Goal: Navigation & Orientation: Find specific page/section

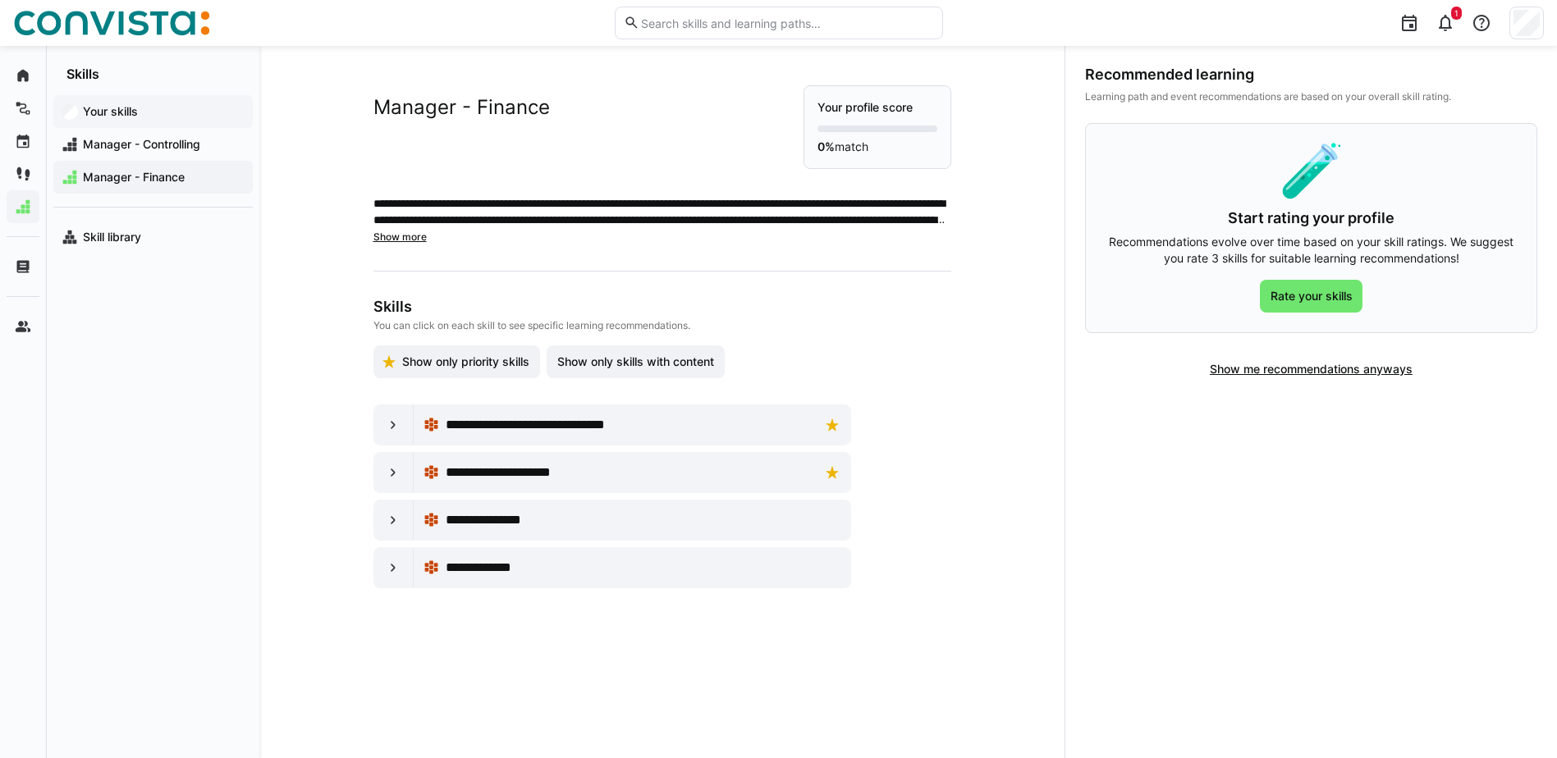
click at [0, 0] on app-navigation-label "Your skills" at bounding box center [0, 0] width 0 height 0
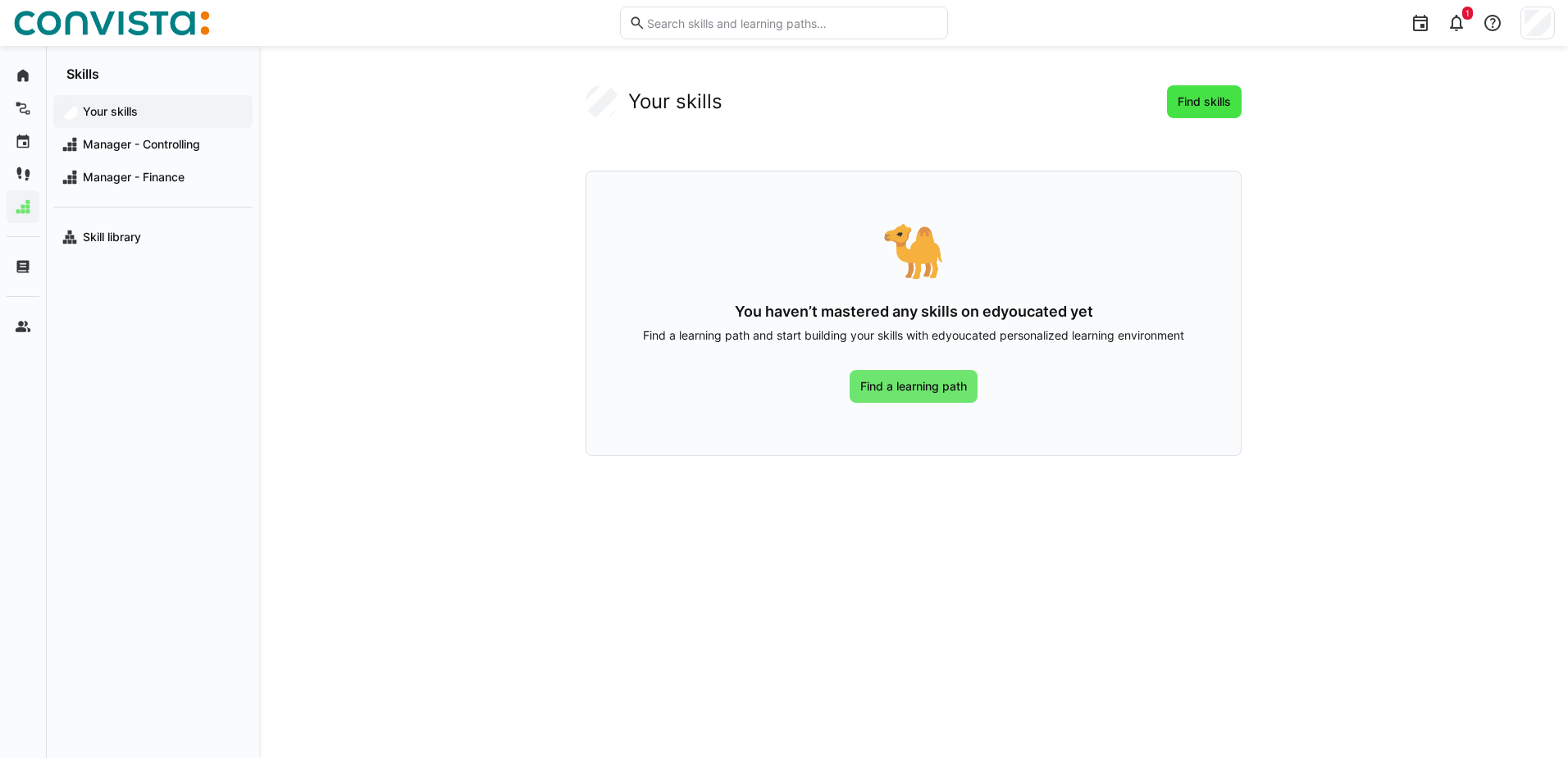
click at [1195, 99] on span "Find skills" at bounding box center [1204, 102] width 58 height 16
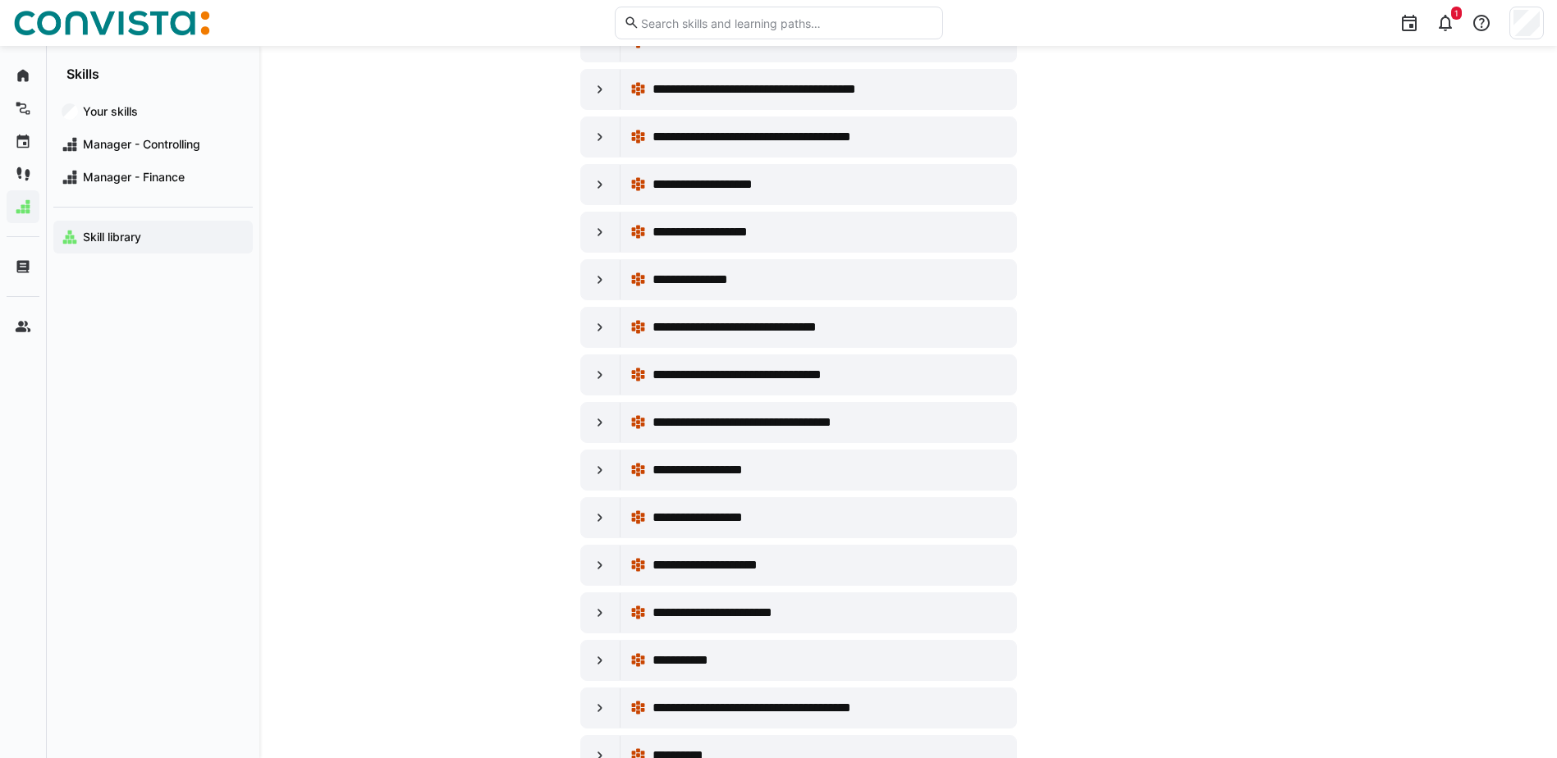
scroll to position [4595, 0]
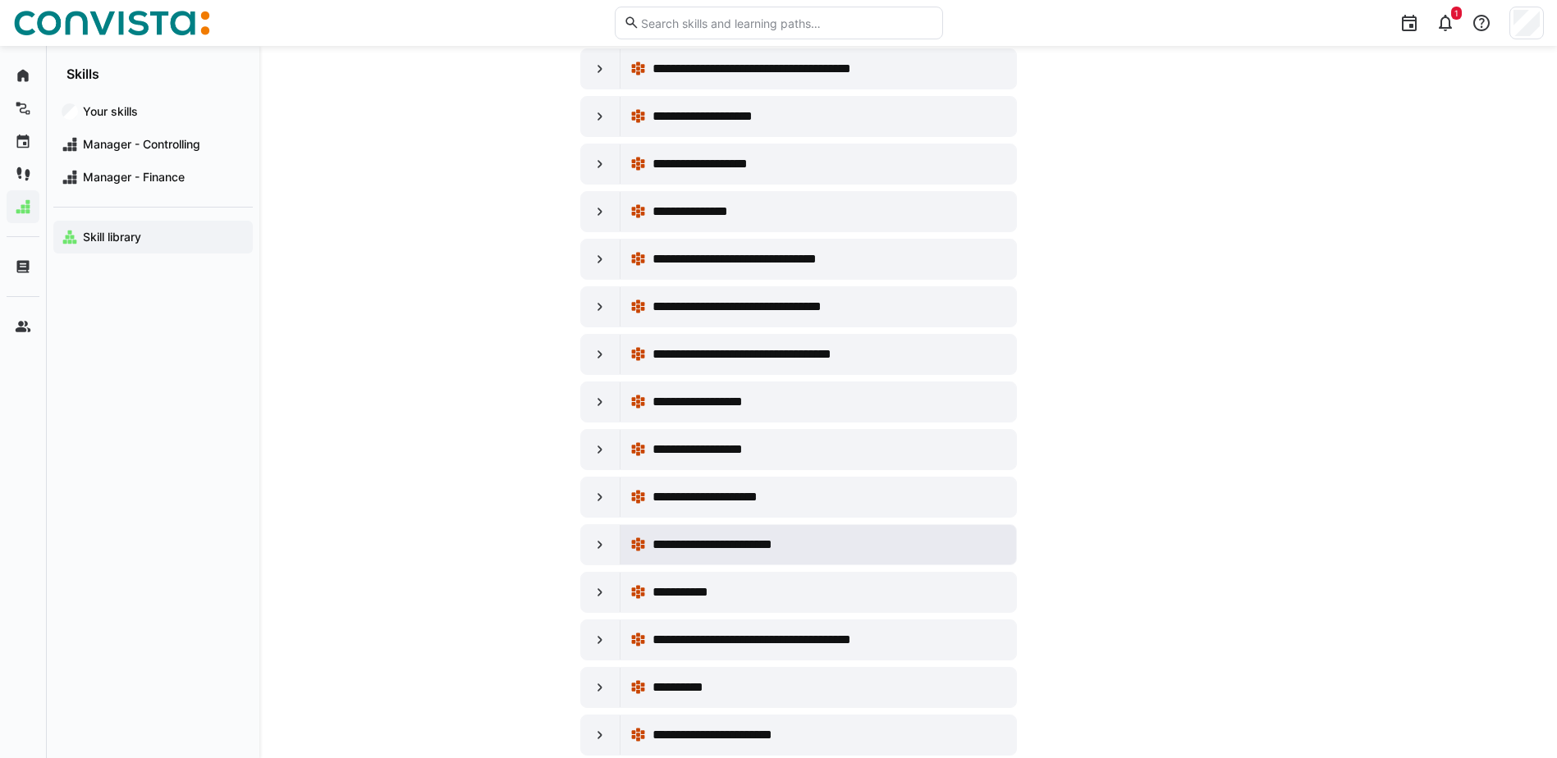
click at [764, 532] on div "**********" at bounding box center [818, 544] width 376 height 33
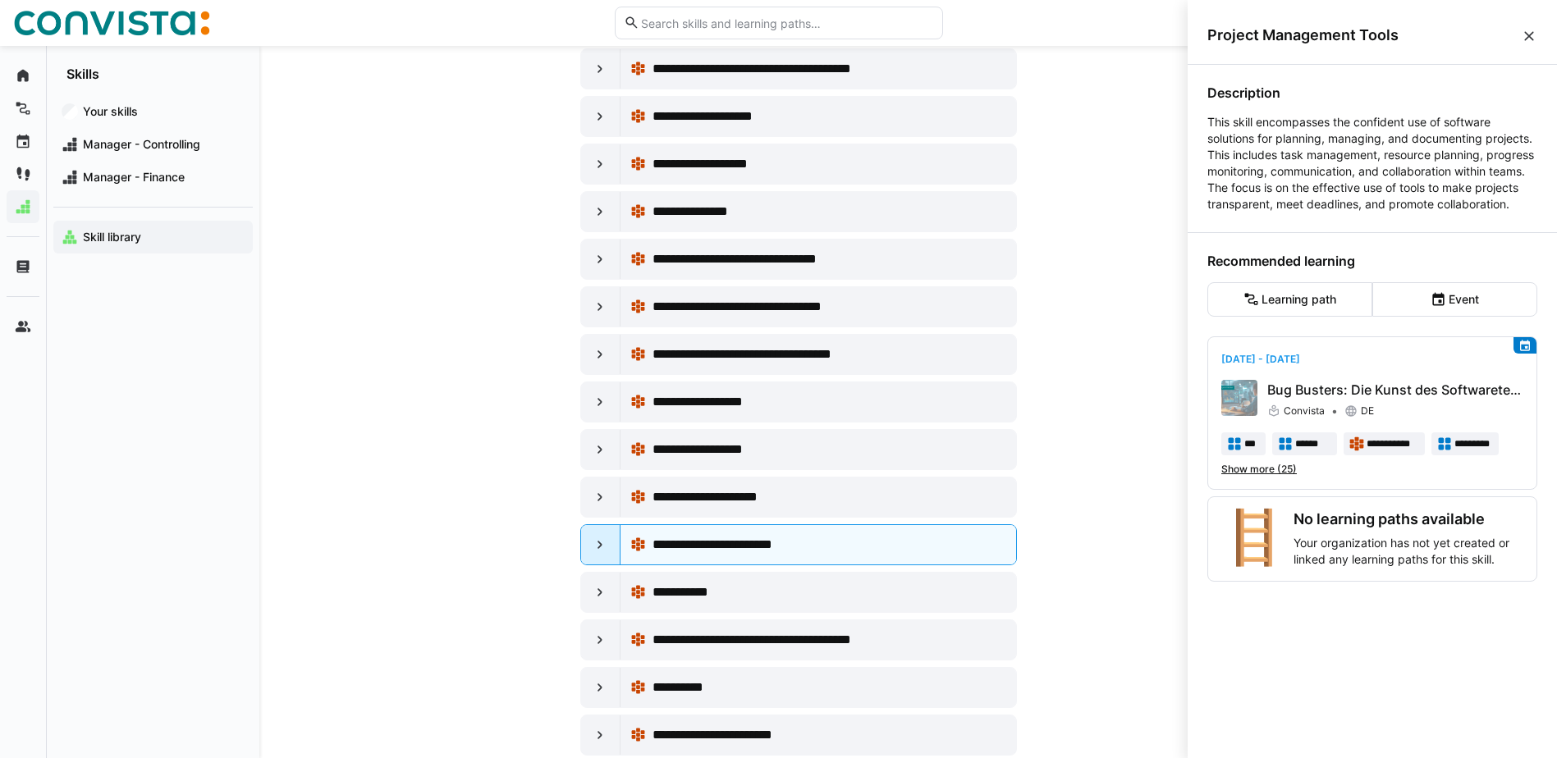
click at [618, 540] on div at bounding box center [600, 544] width 39 height 39
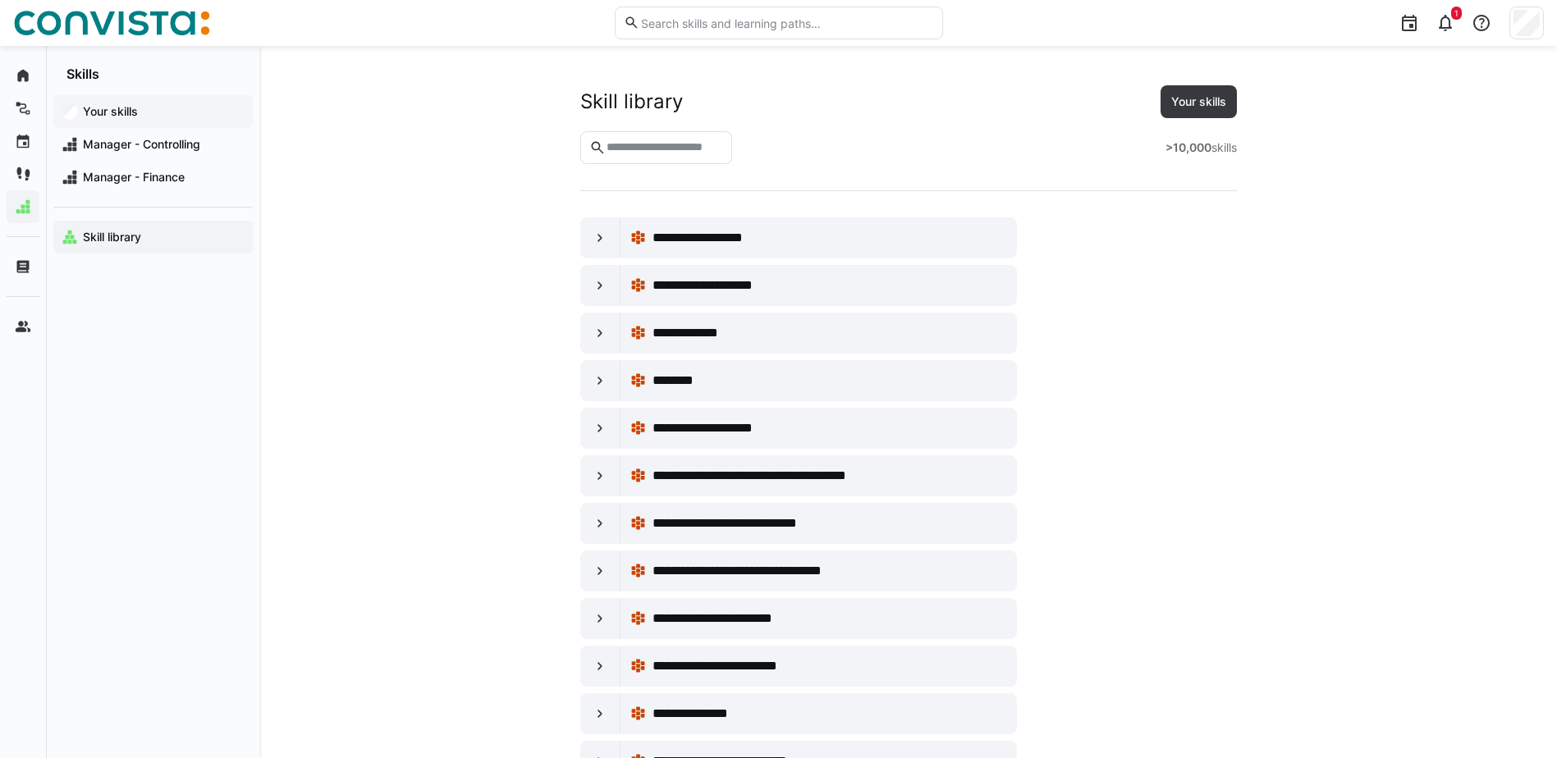
click at [0, 0] on app-navigation-label "Your skills" at bounding box center [0, 0] width 0 height 0
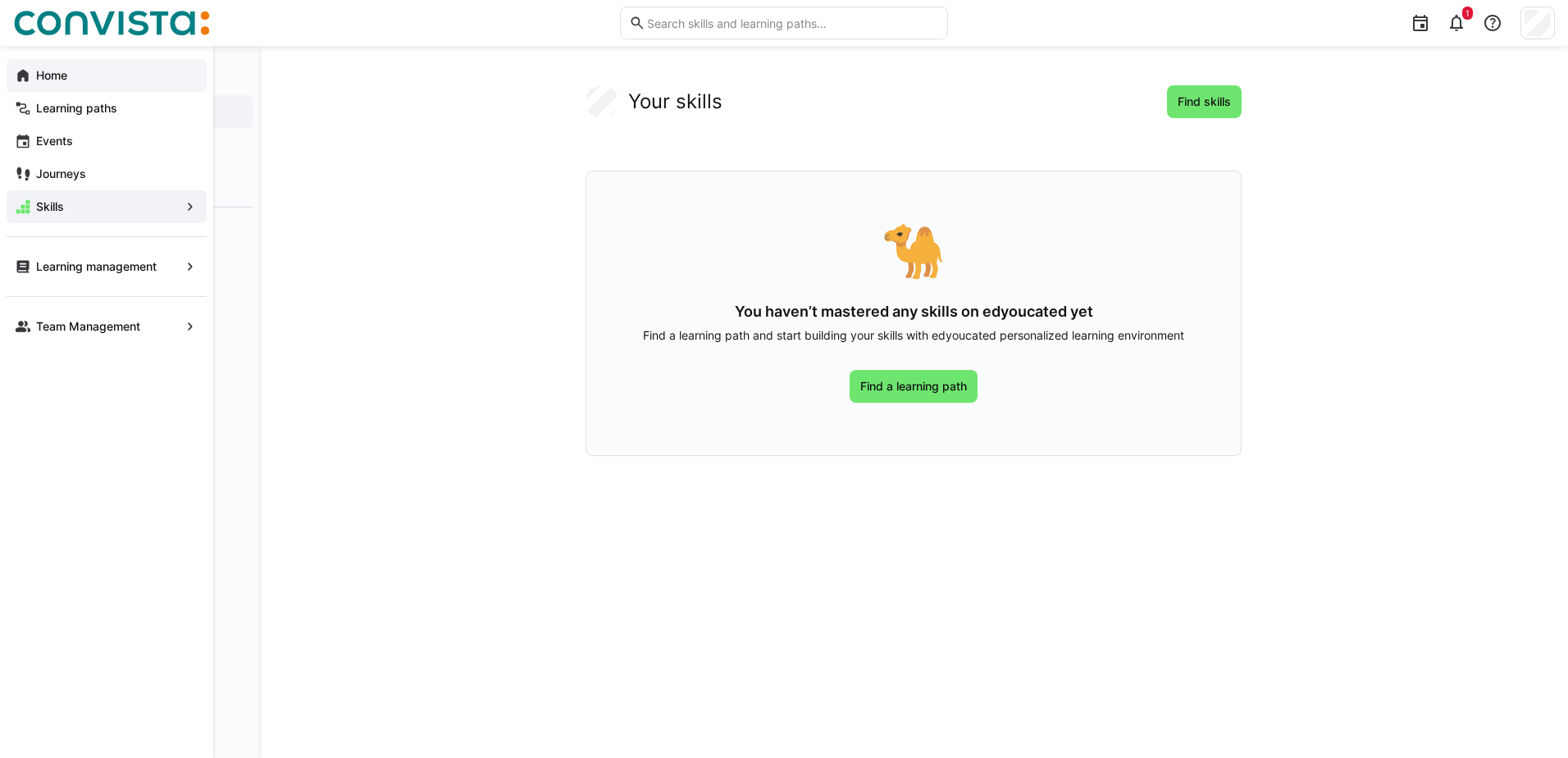
click at [34, 74] on span "Home" at bounding box center [116, 75] width 165 height 16
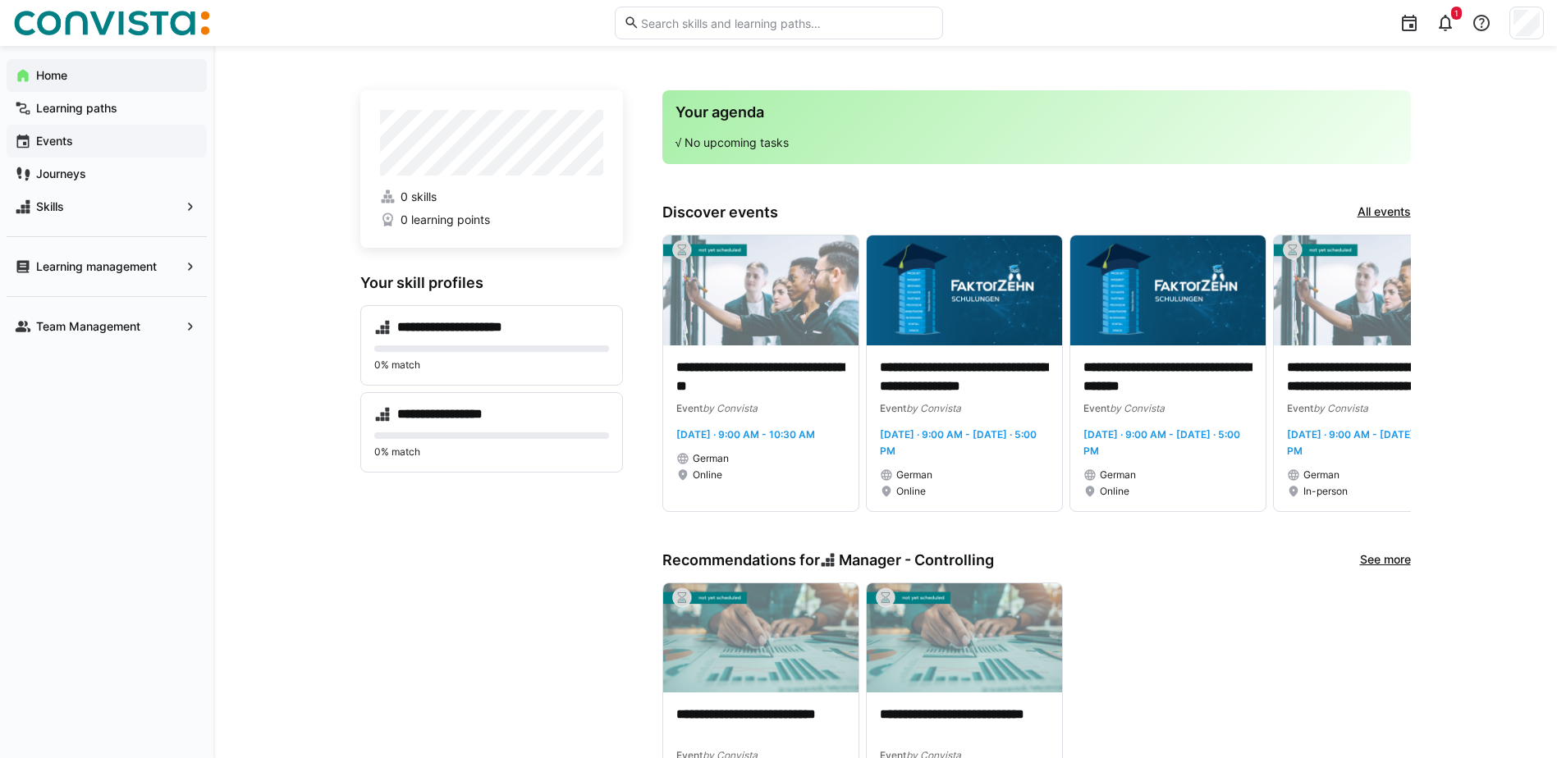
click at [0, 0] on app-navigation-label "Events" at bounding box center [0, 0] width 0 height 0
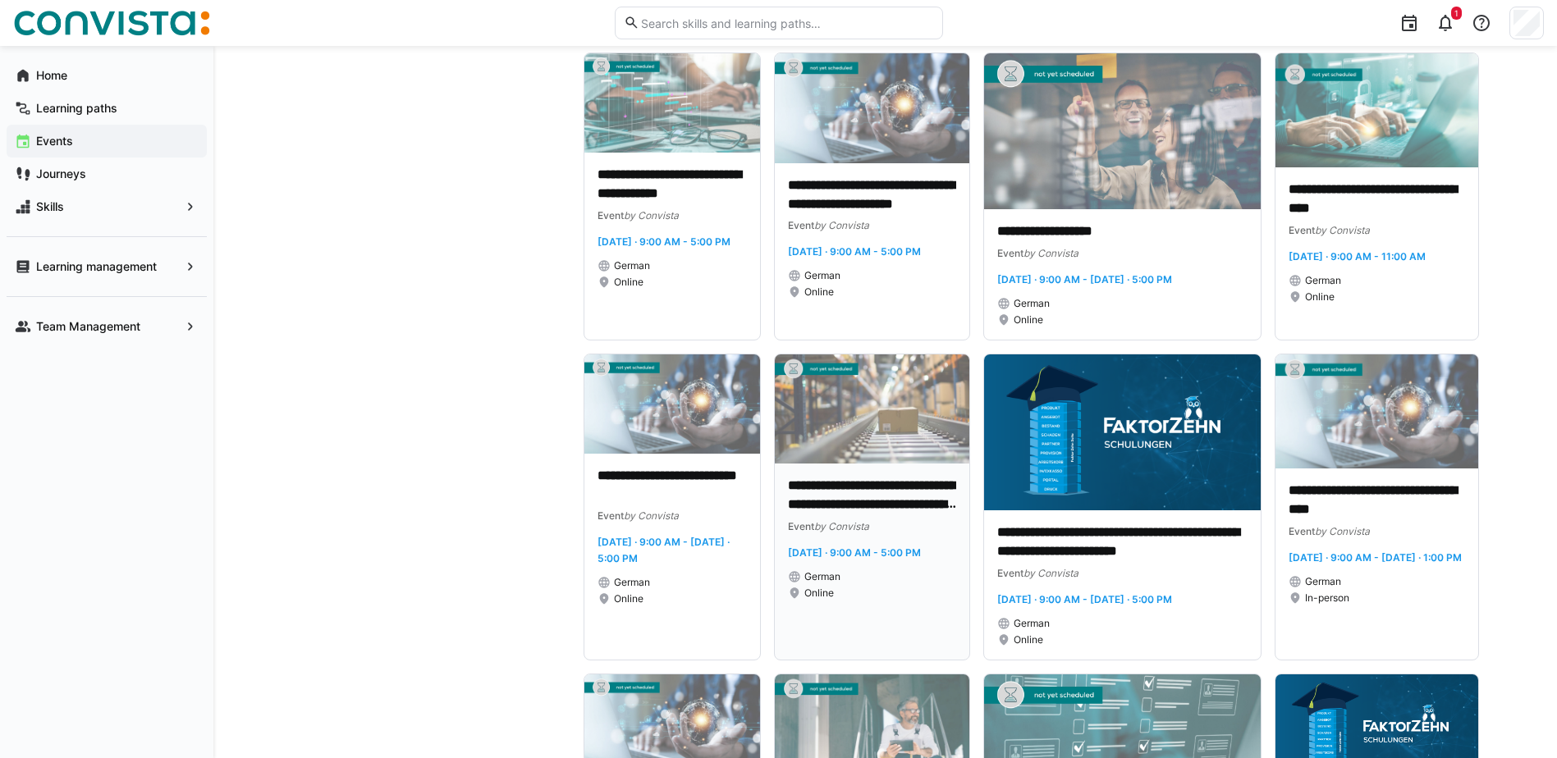
scroll to position [1395, 0]
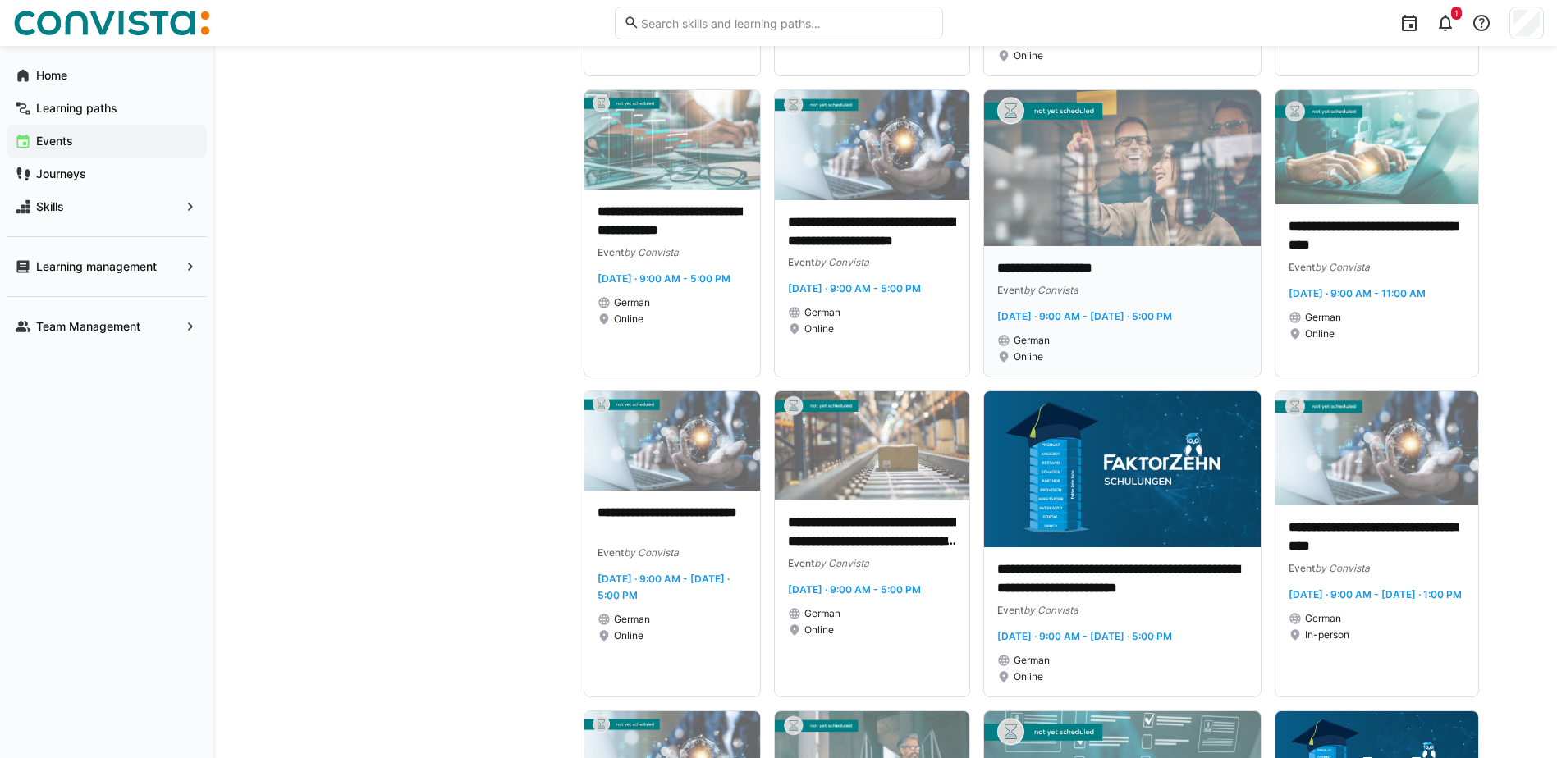
click at [1054, 213] on img at bounding box center [1122, 168] width 277 height 156
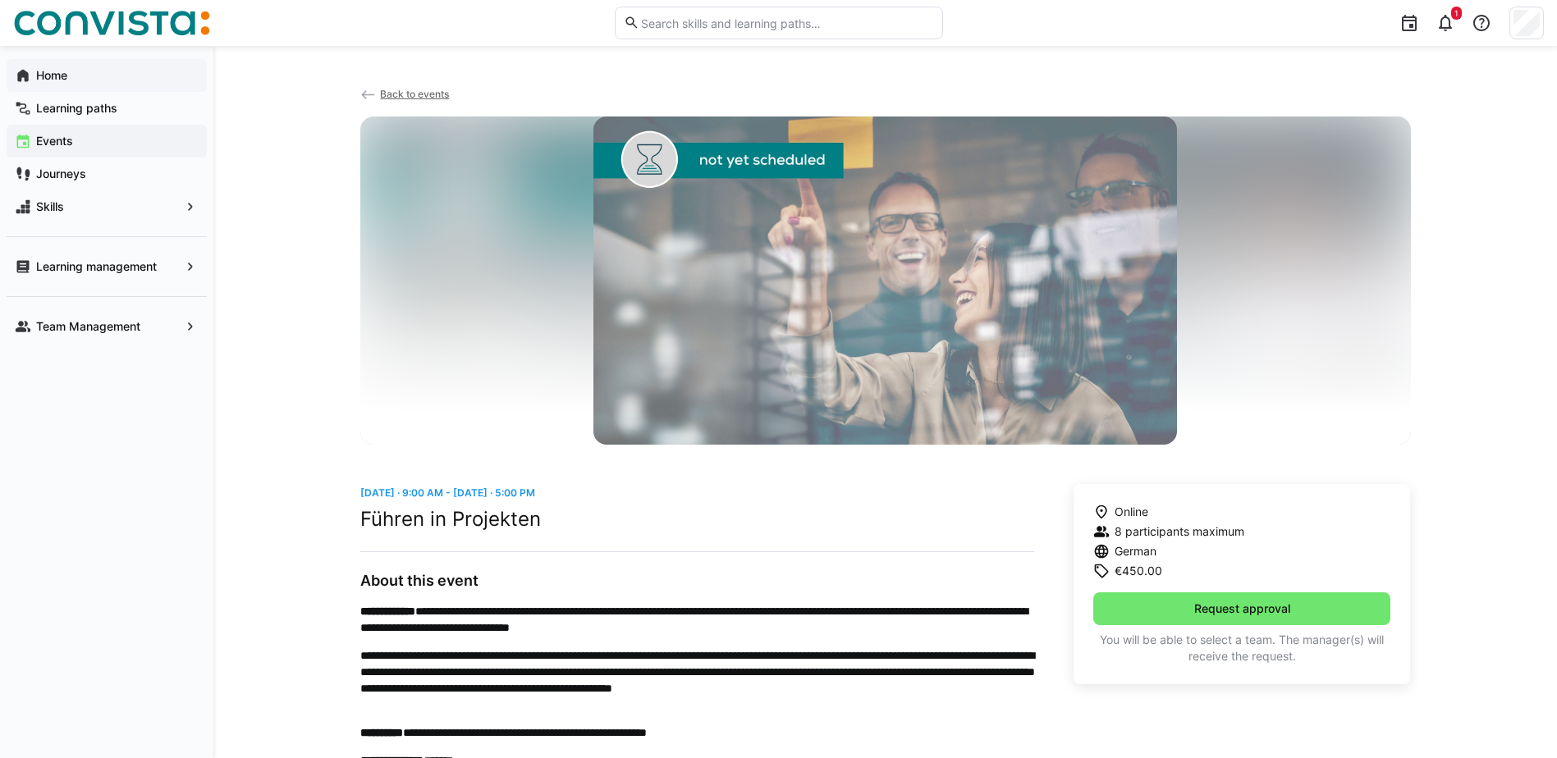
click at [80, 75] on span "Home" at bounding box center [116, 75] width 165 height 16
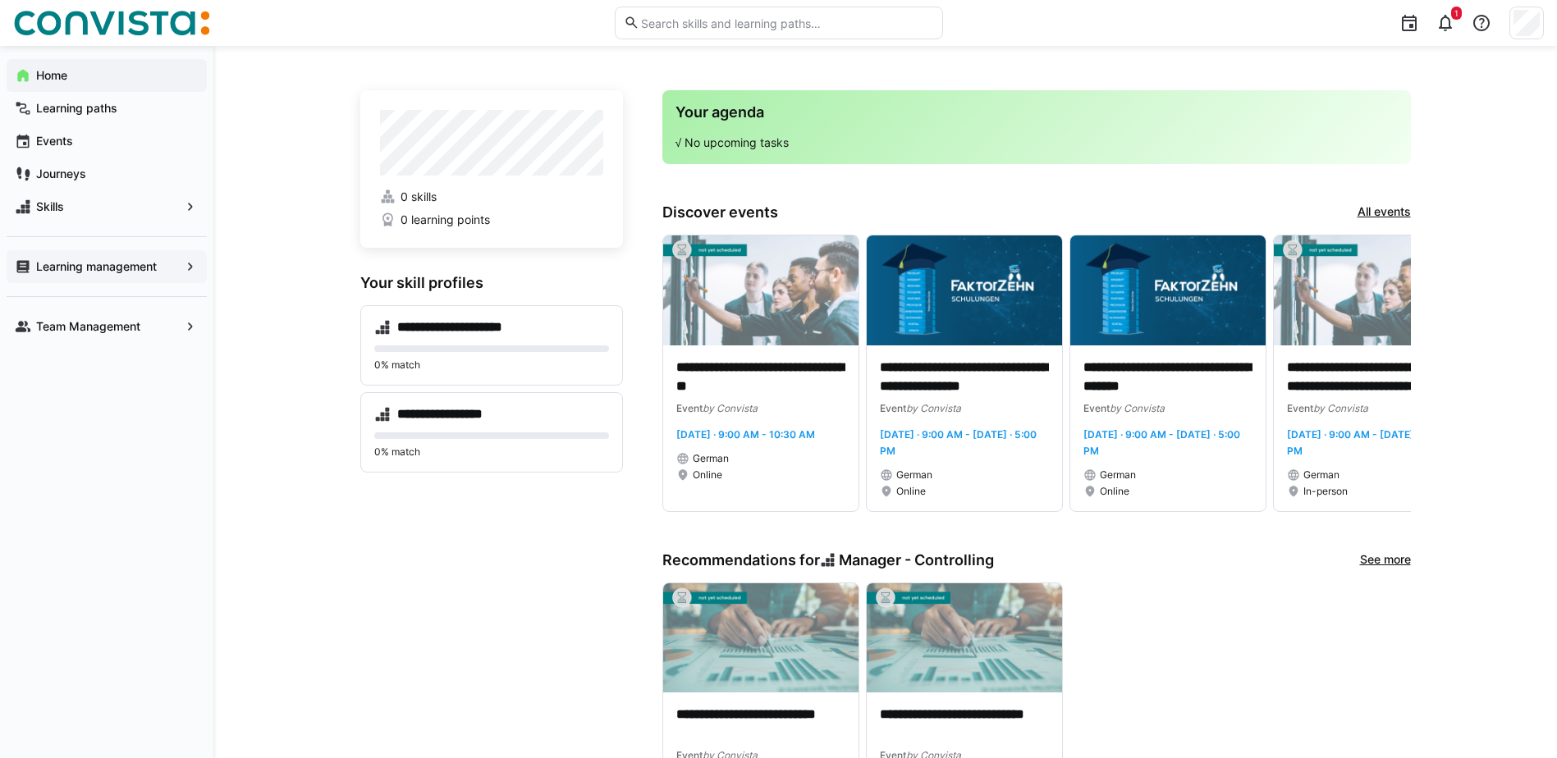
click at [0, 0] on app-navigation-label "Learning management" at bounding box center [0, 0] width 0 height 0
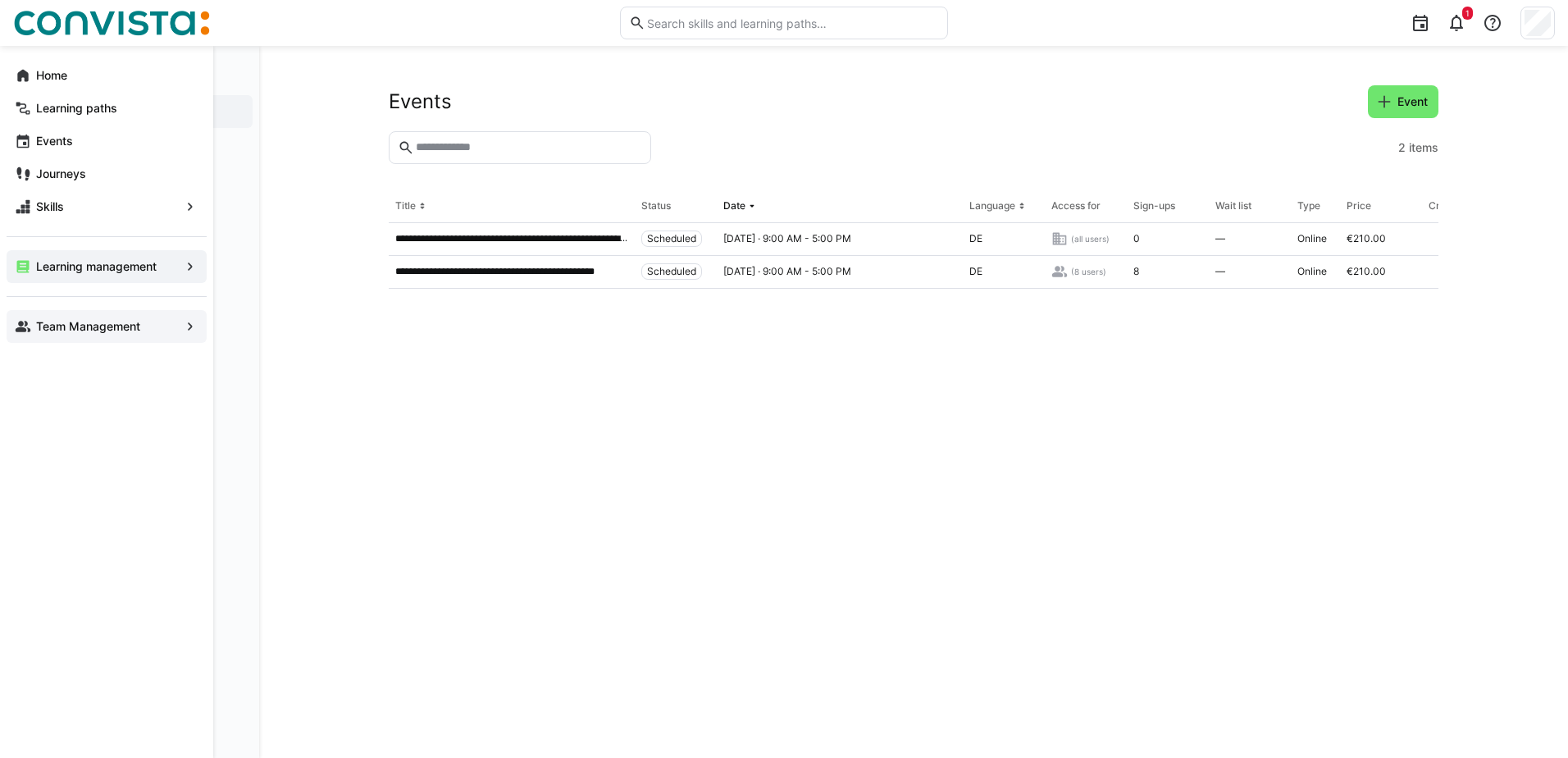
click at [0, 0] on app-navigation-label "Team Management" at bounding box center [0, 0] width 0 height 0
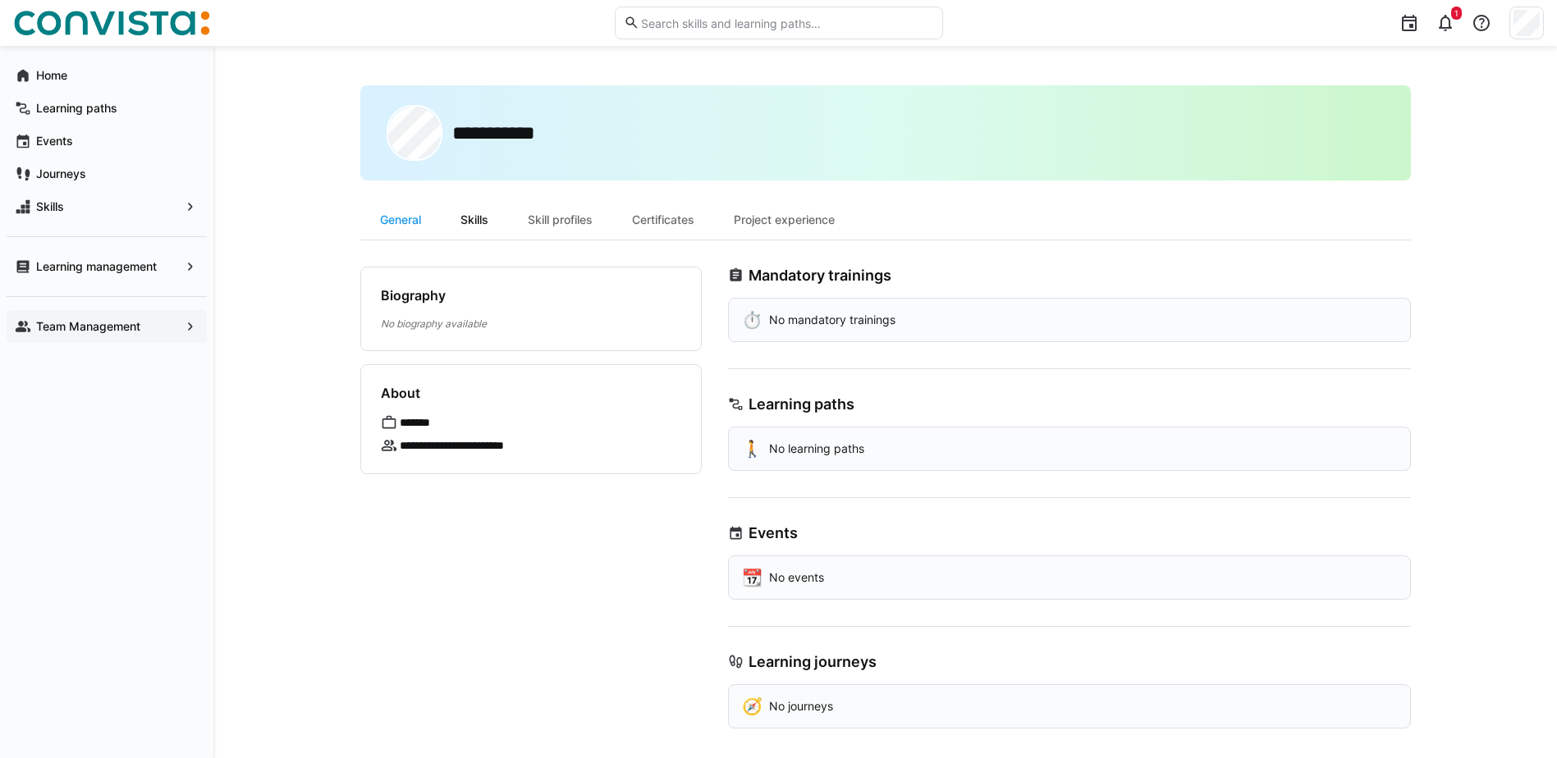
click at [469, 215] on div "Skills" at bounding box center [474, 219] width 67 height 39
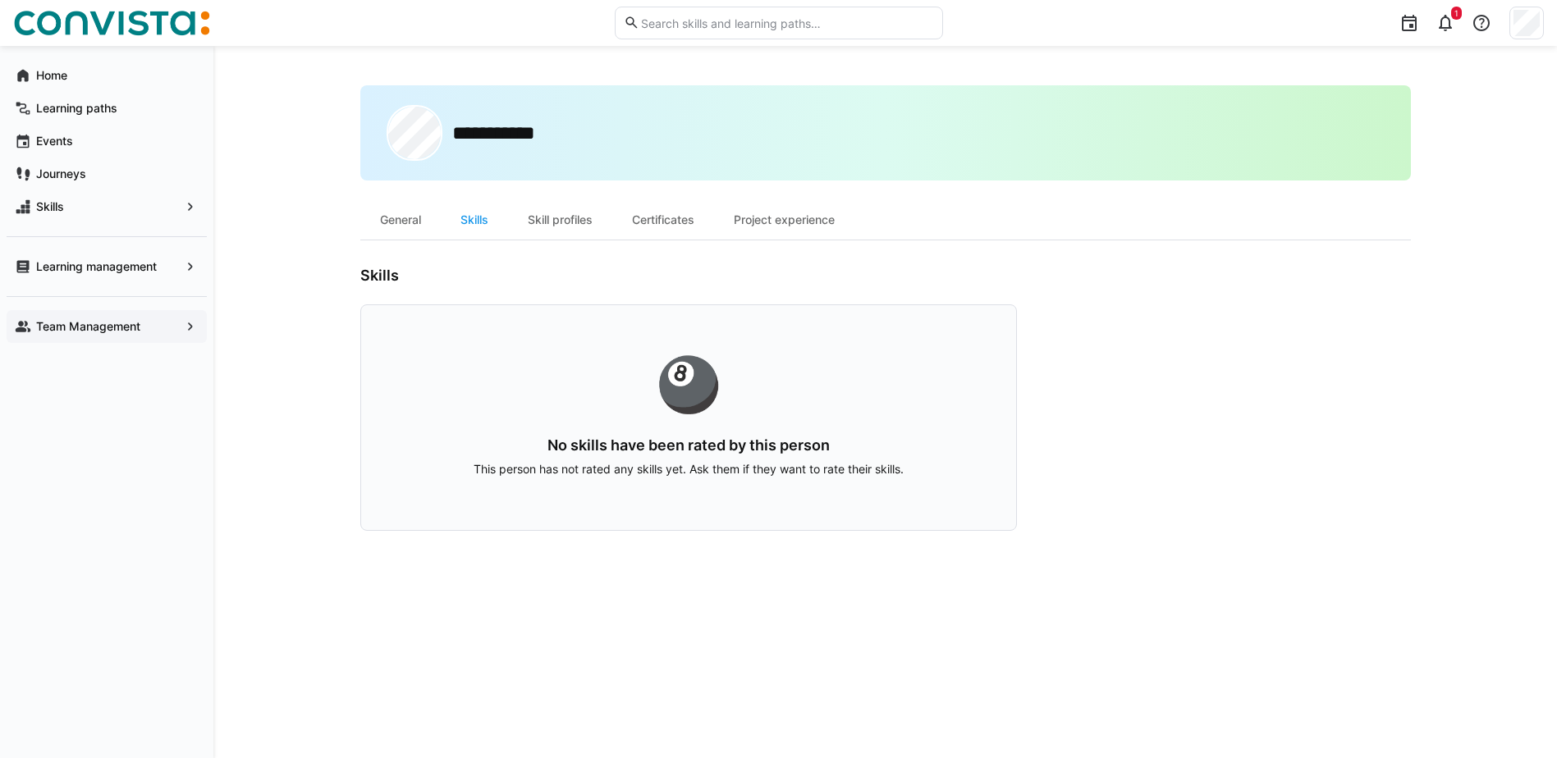
click at [567, 219] on div "Skill profiles" at bounding box center [560, 219] width 104 height 39
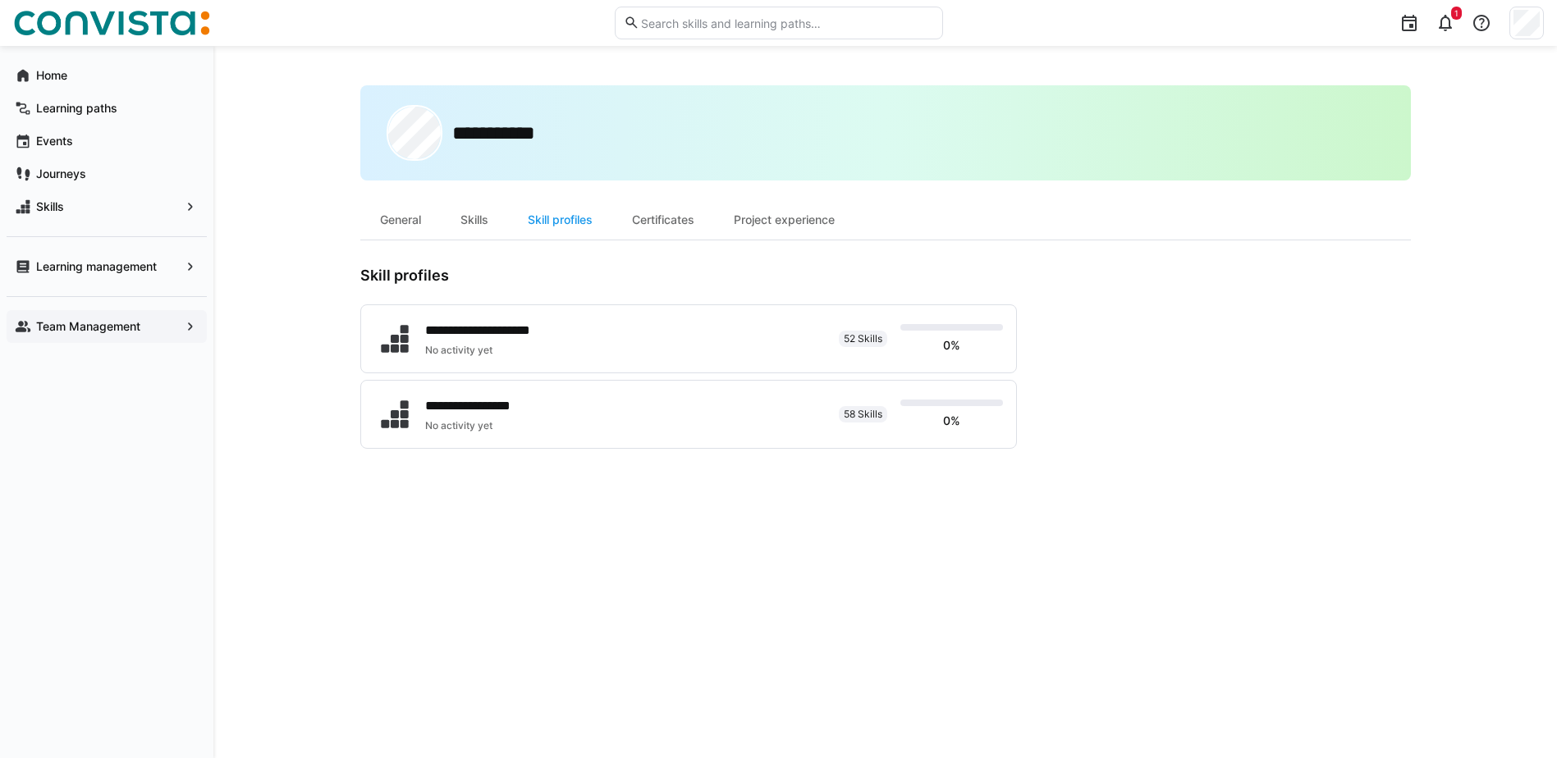
click at [670, 223] on div "Certificates" at bounding box center [663, 219] width 102 height 39
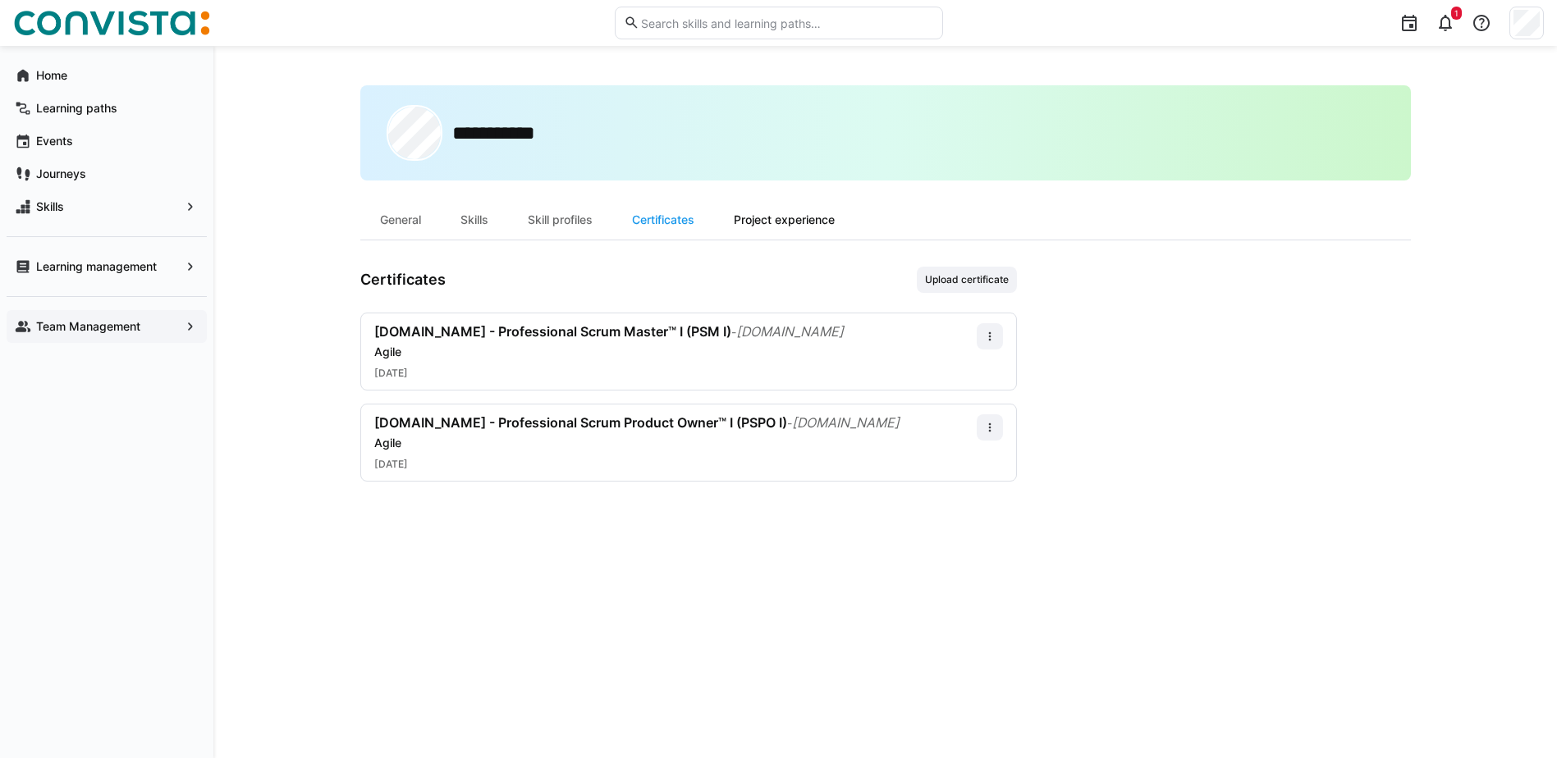
click at [800, 216] on div "Project experience" at bounding box center [784, 219] width 140 height 39
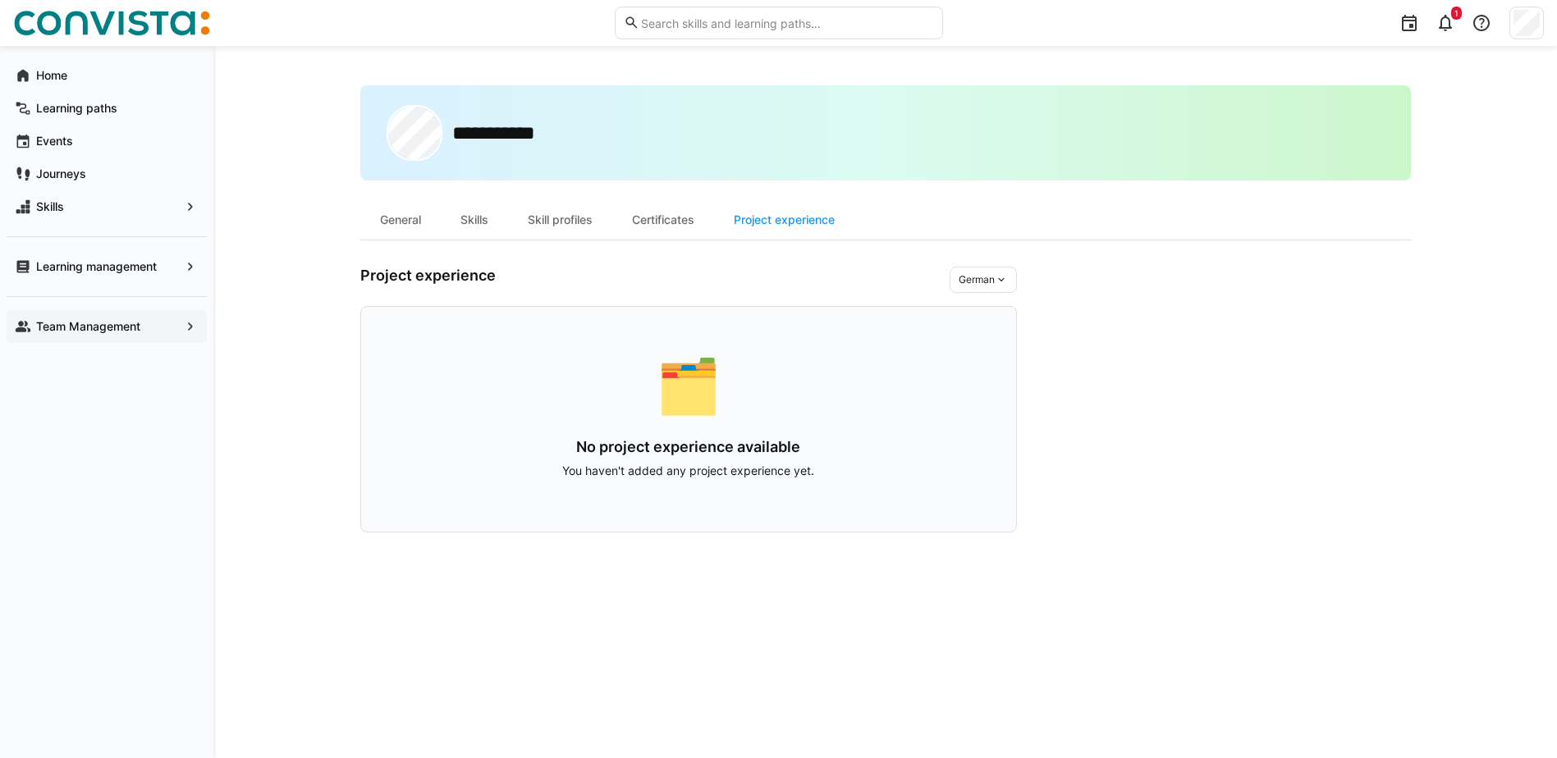
click at [0, 0] on app-navigation-label "Team Management" at bounding box center [0, 0] width 0 height 0
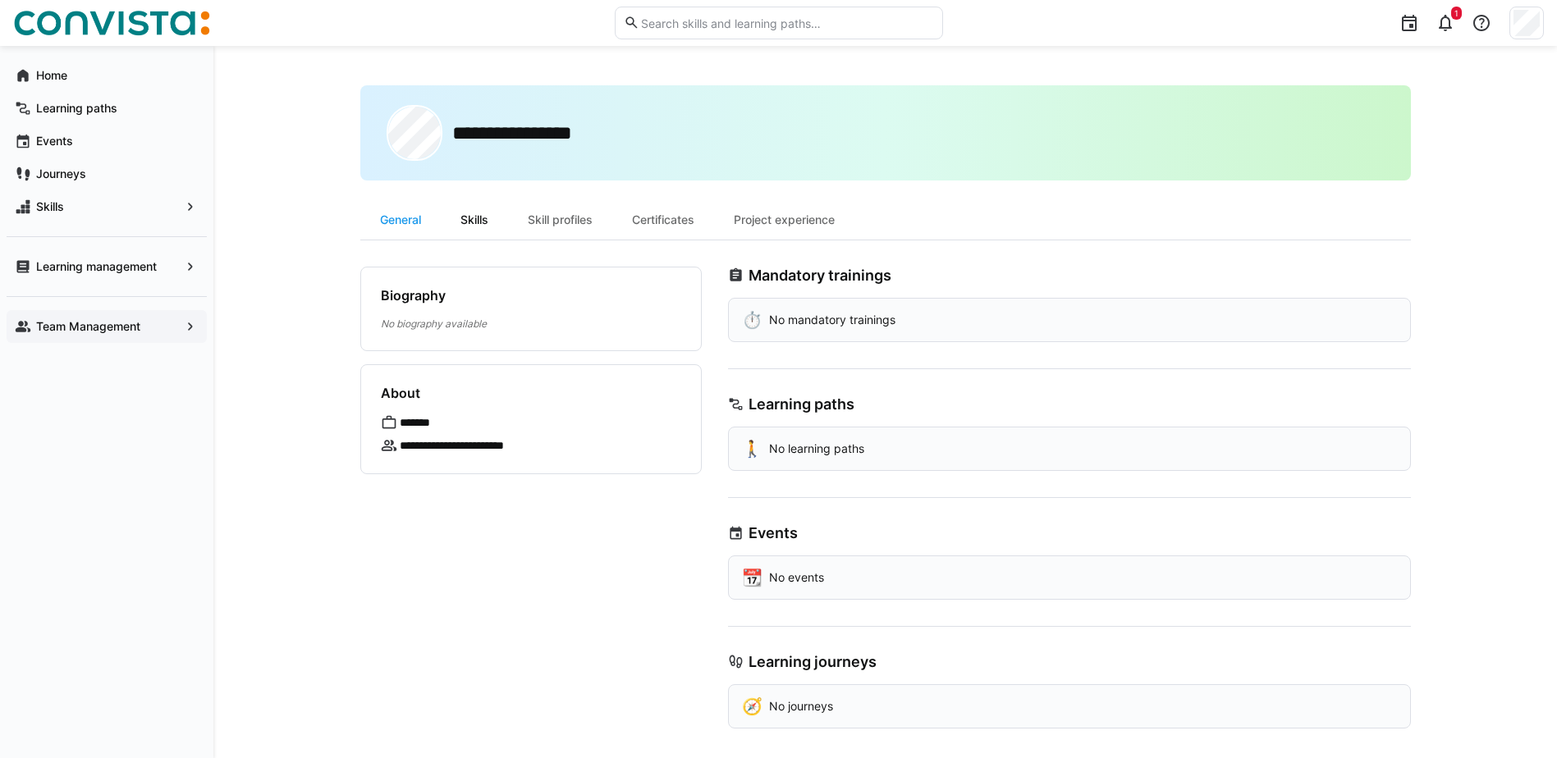
click at [471, 222] on div "Skills" at bounding box center [474, 219] width 67 height 39
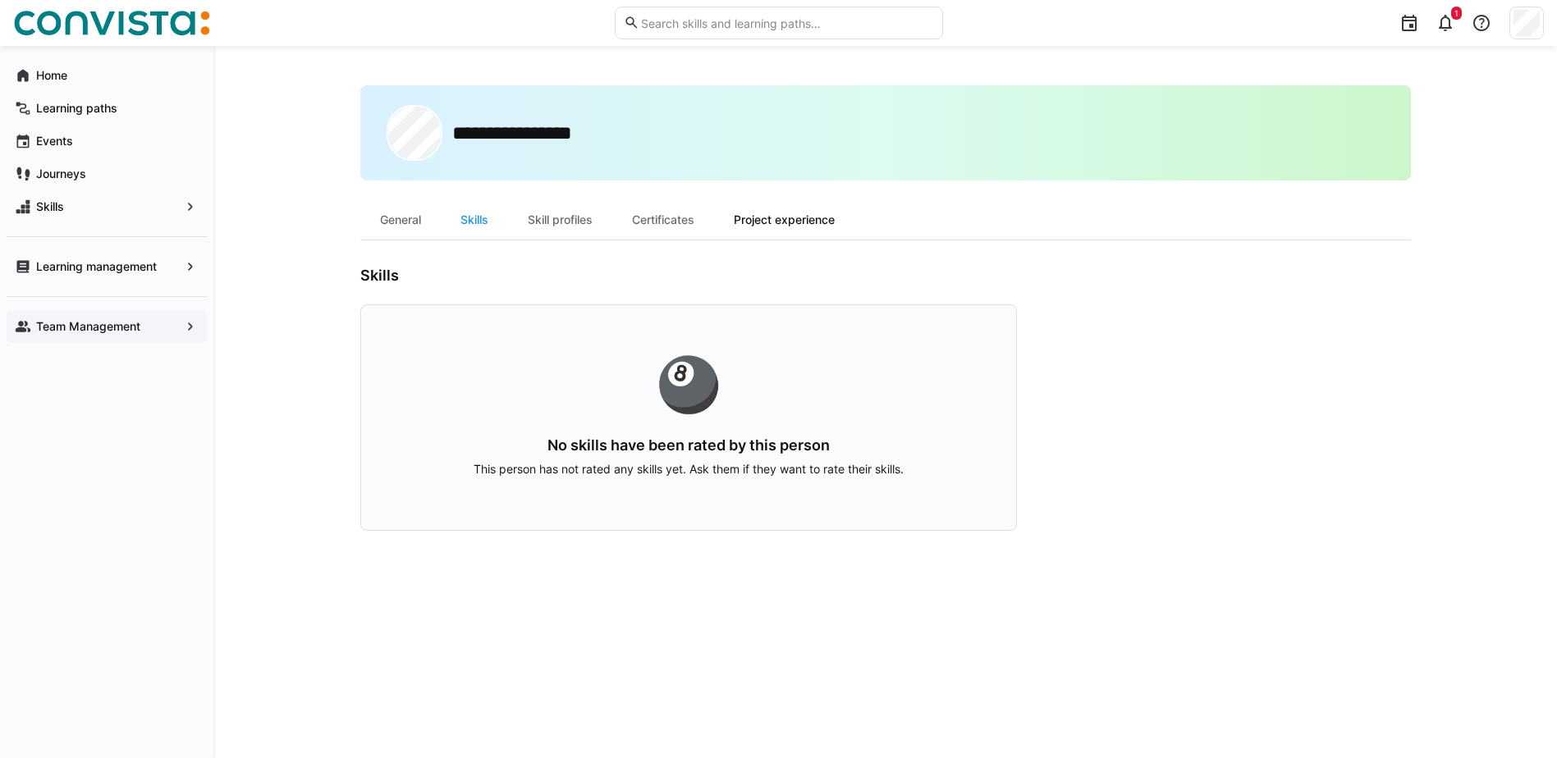
click at [784, 213] on div "Project experience" at bounding box center [784, 219] width 140 height 39
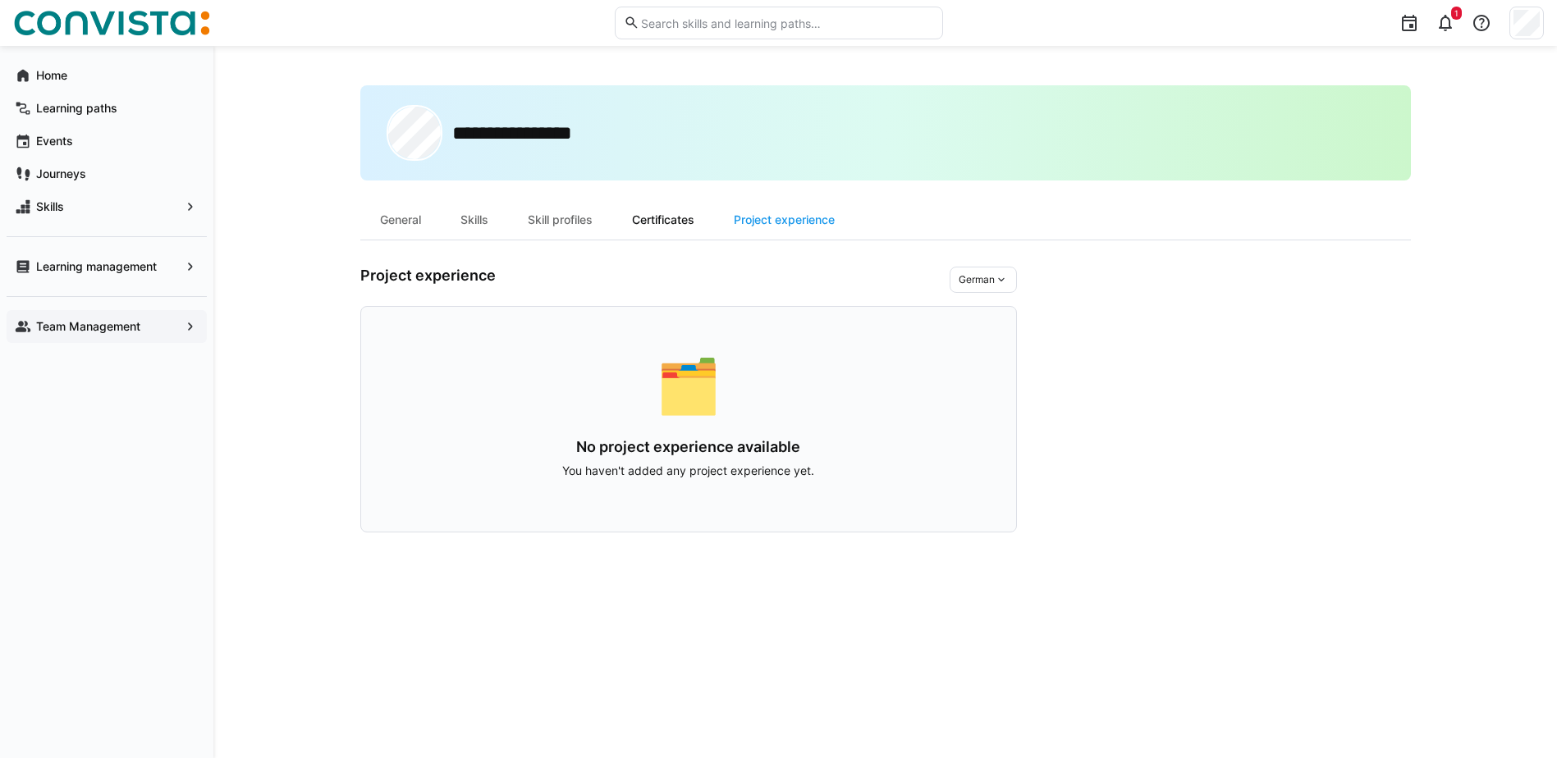
click at [663, 222] on div "Certificates" at bounding box center [663, 219] width 102 height 39
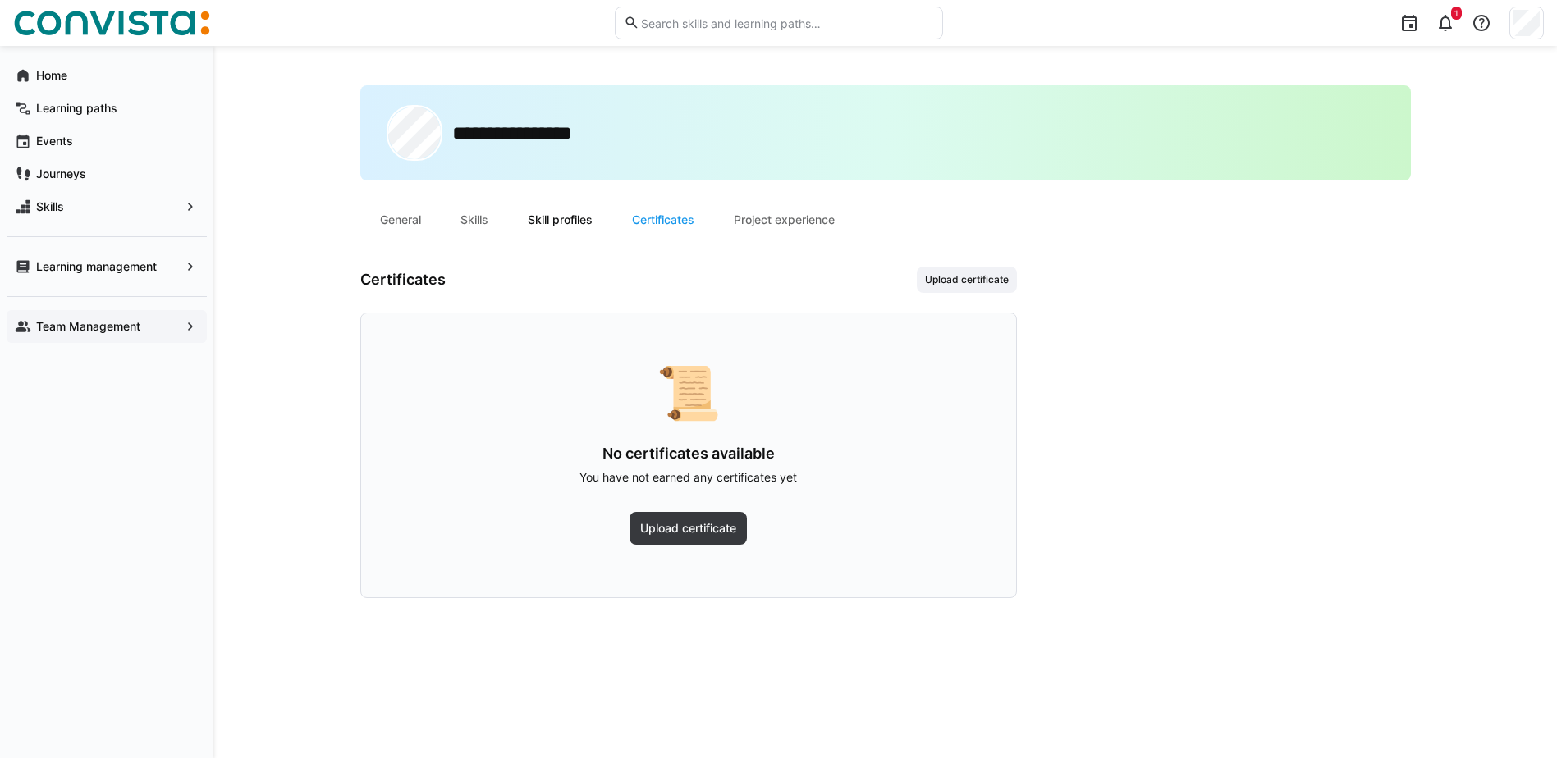
click at [561, 222] on div "Skill profiles" at bounding box center [560, 219] width 104 height 39
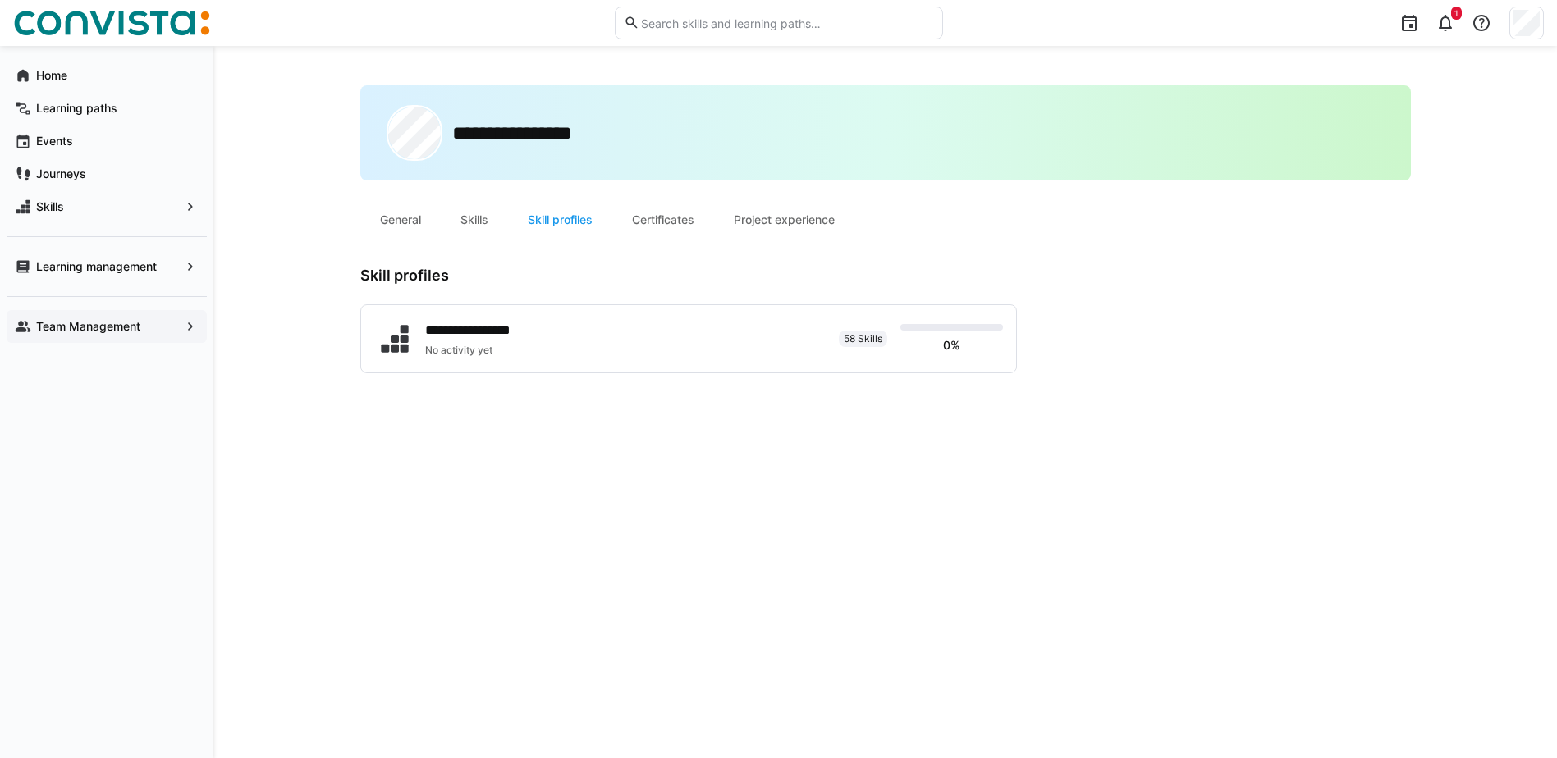
click at [470, 222] on div "Skills" at bounding box center [474, 219] width 67 height 39
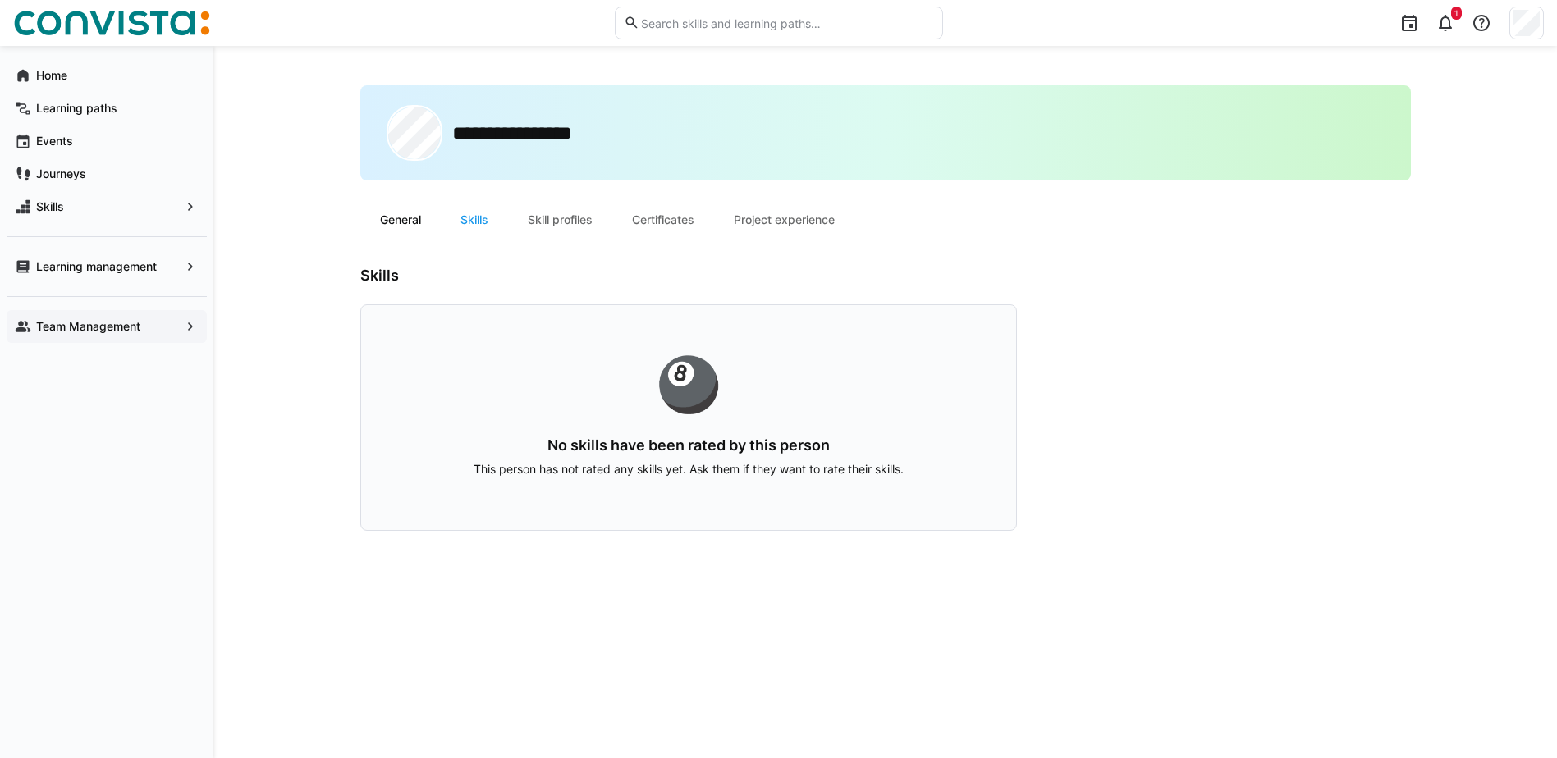
click at [399, 224] on div "General" at bounding box center [400, 219] width 80 height 39
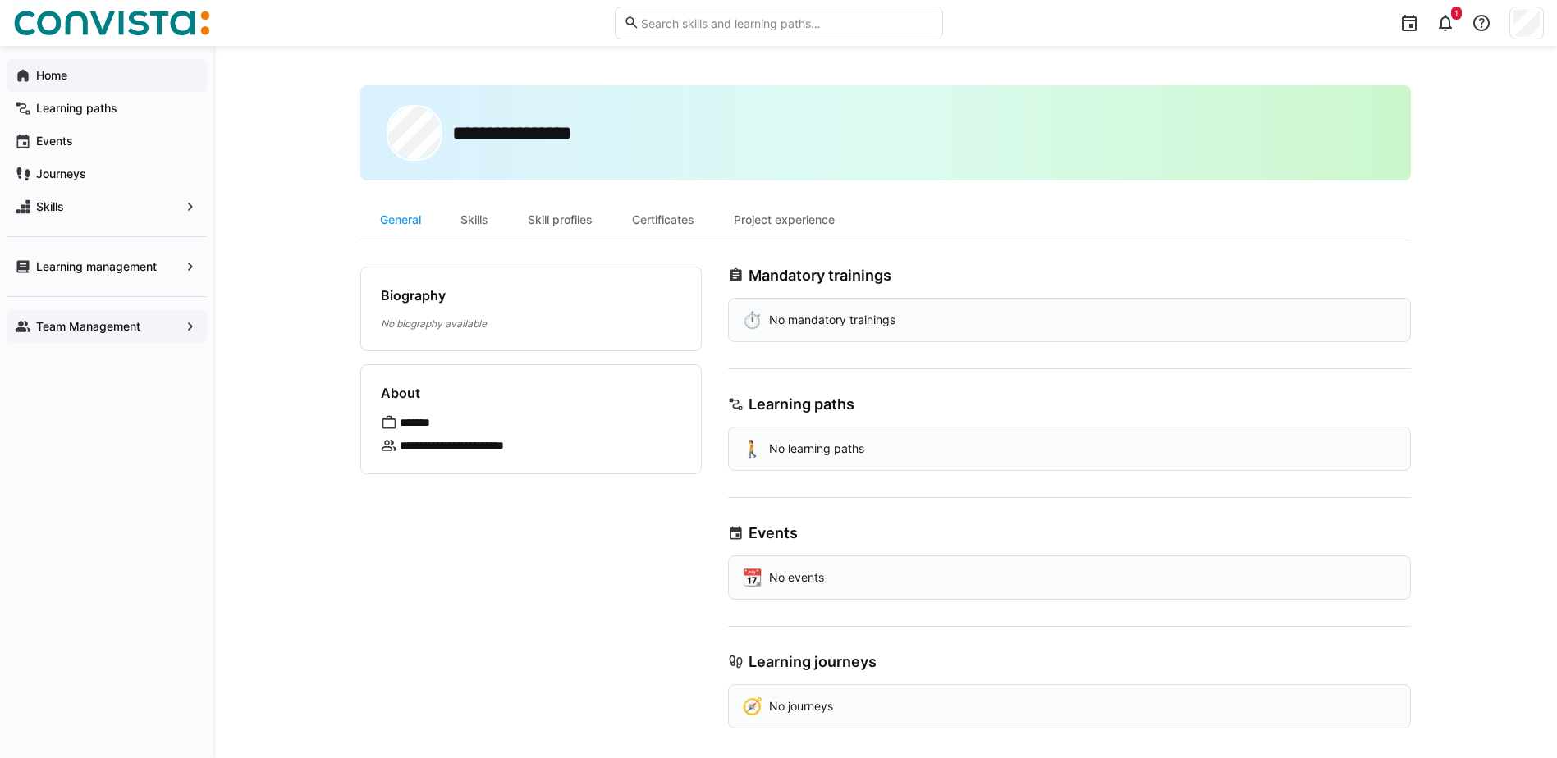
click at [68, 69] on span "Home" at bounding box center [116, 75] width 165 height 16
